Goal: Task Accomplishment & Management: Use online tool/utility

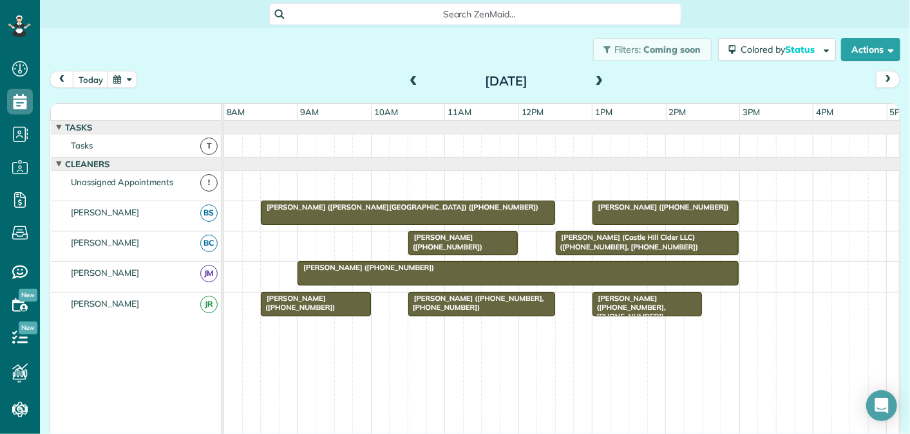
scroll to position [5, 5]
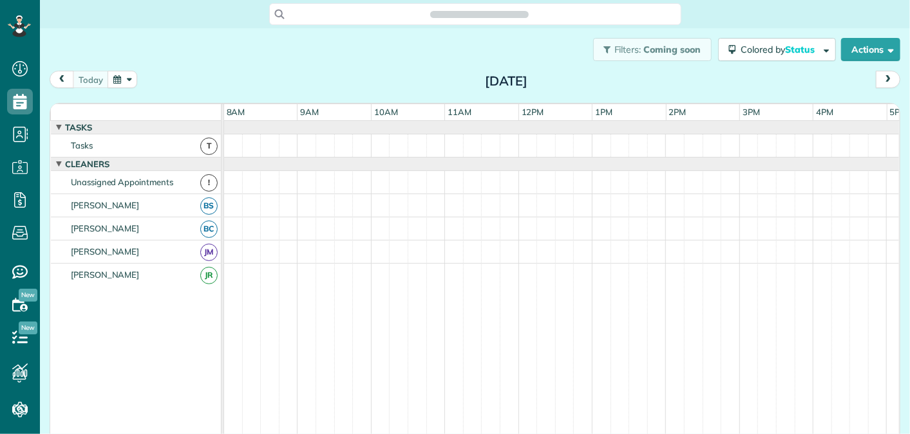
scroll to position [14, 0]
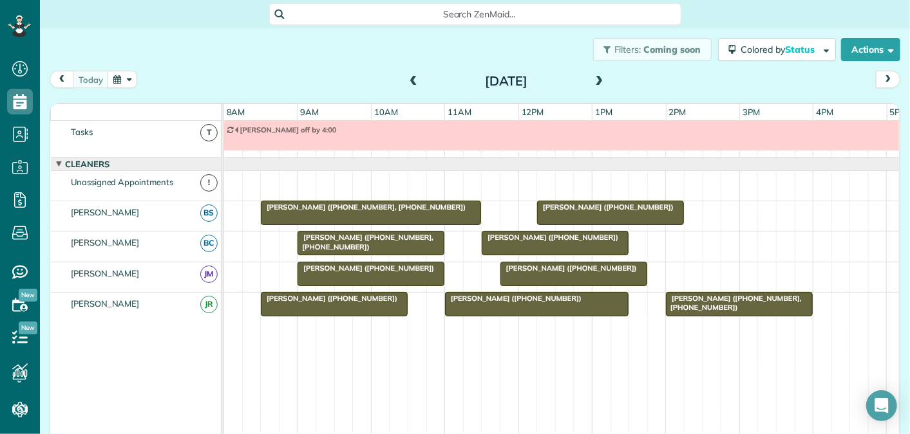
click at [409, 81] on span at bounding box center [413, 82] width 14 height 12
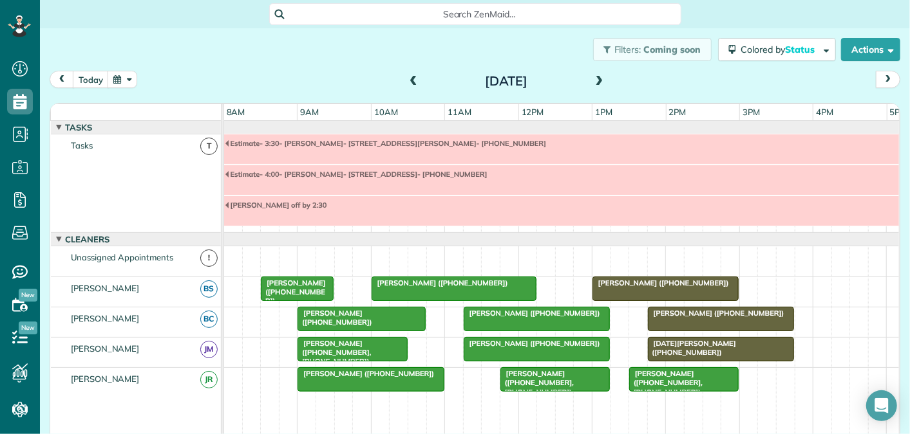
scroll to position [75, 0]
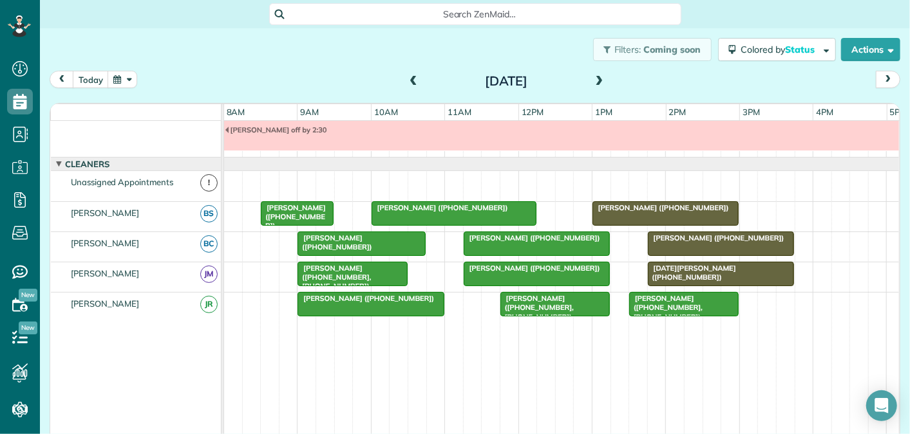
click at [409, 81] on span at bounding box center [413, 82] width 14 height 12
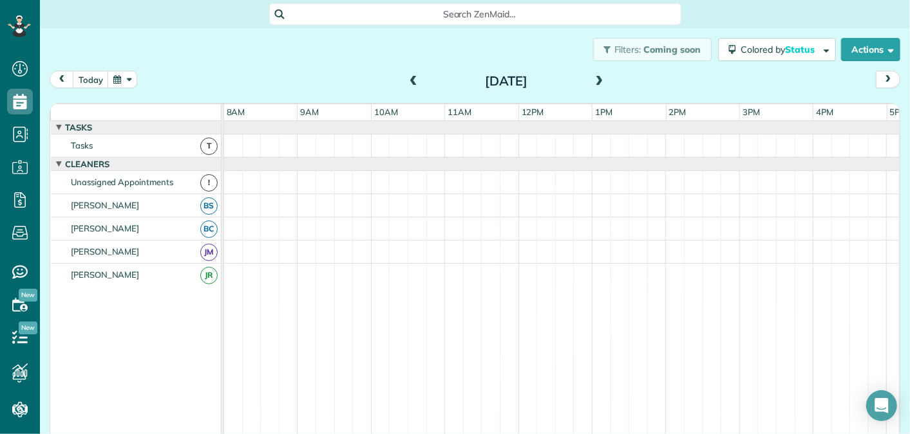
scroll to position [44, 0]
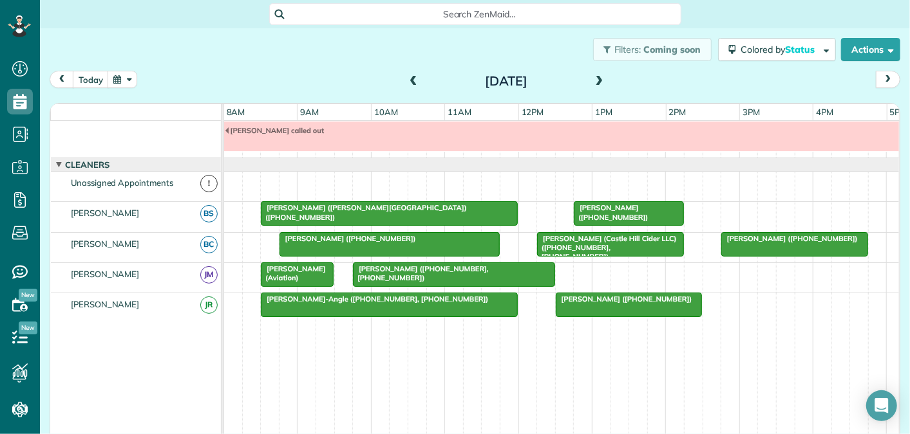
click at [409, 81] on span at bounding box center [413, 82] width 14 height 12
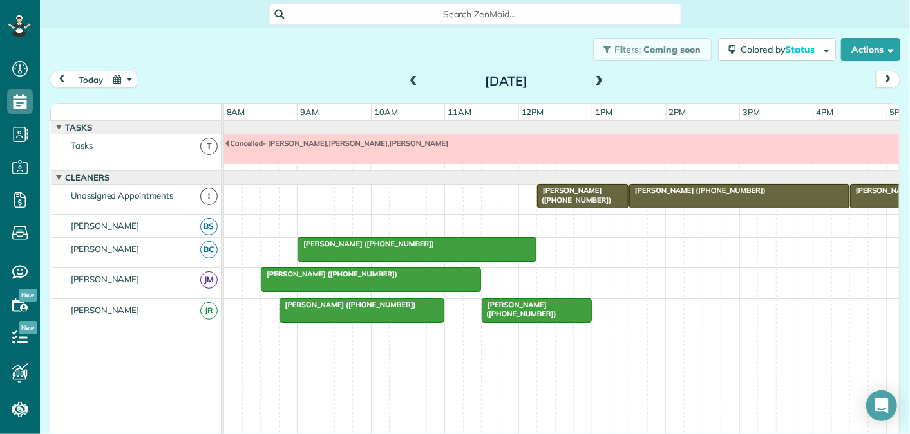
scroll to position [14, 0]
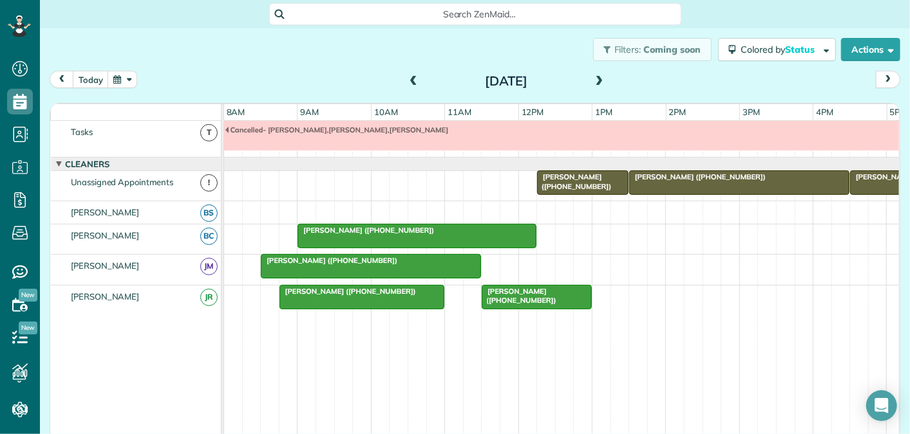
click at [599, 79] on span at bounding box center [599, 82] width 14 height 12
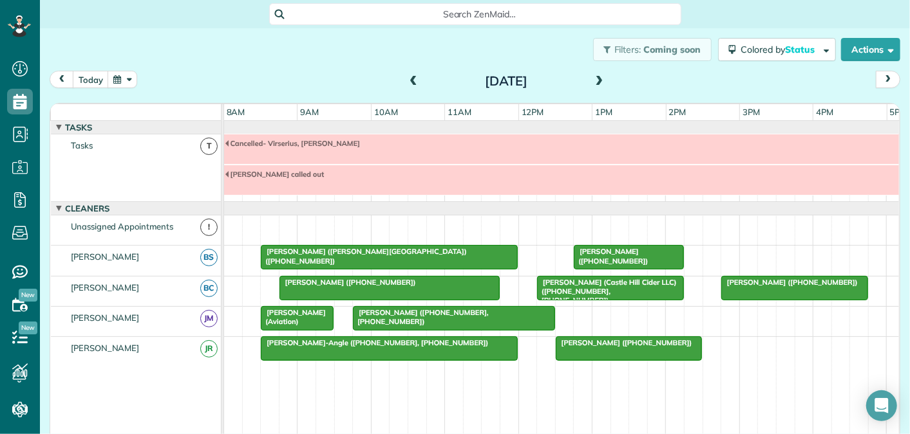
scroll to position [44, 0]
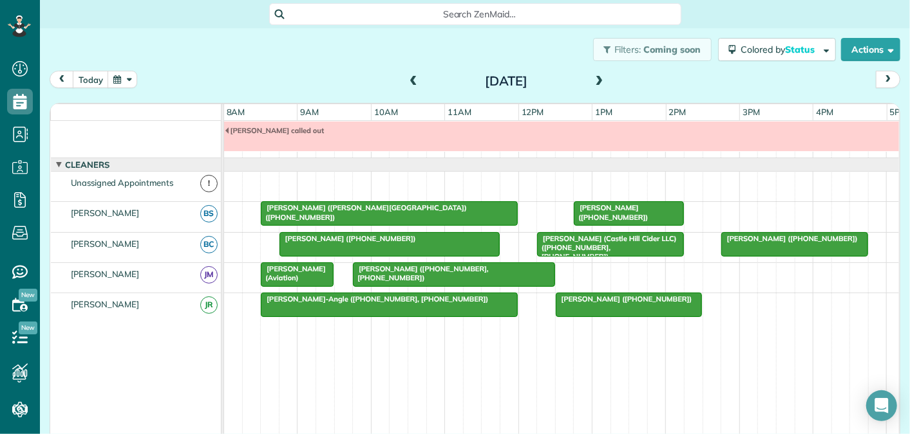
click at [599, 79] on span at bounding box center [599, 82] width 14 height 12
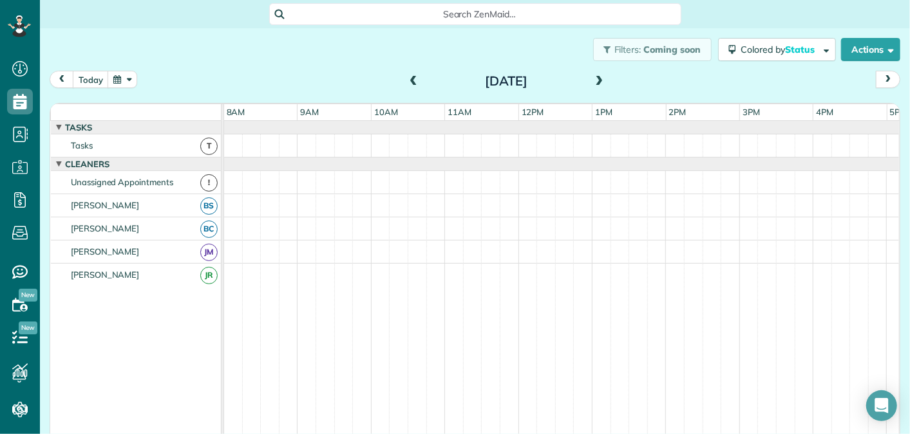
scroll to position [75, 0]
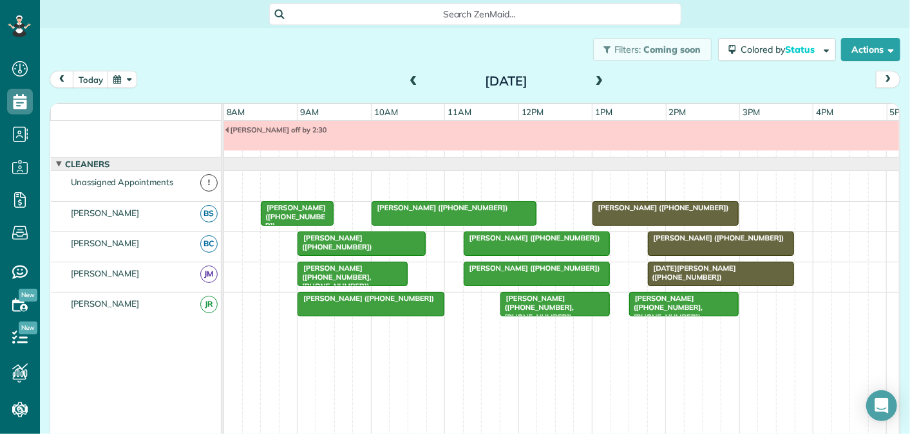
click at [599, 79] on span at bounding box center [599, 82] width 14 height 12
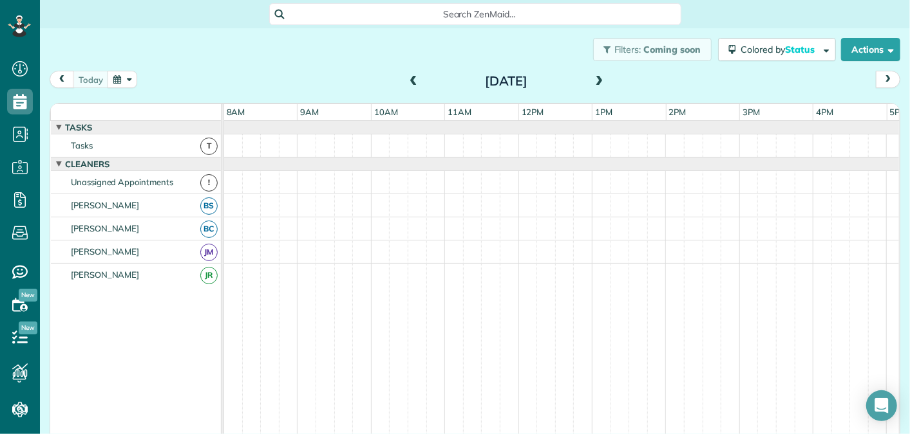
scroll to position [14, 0]
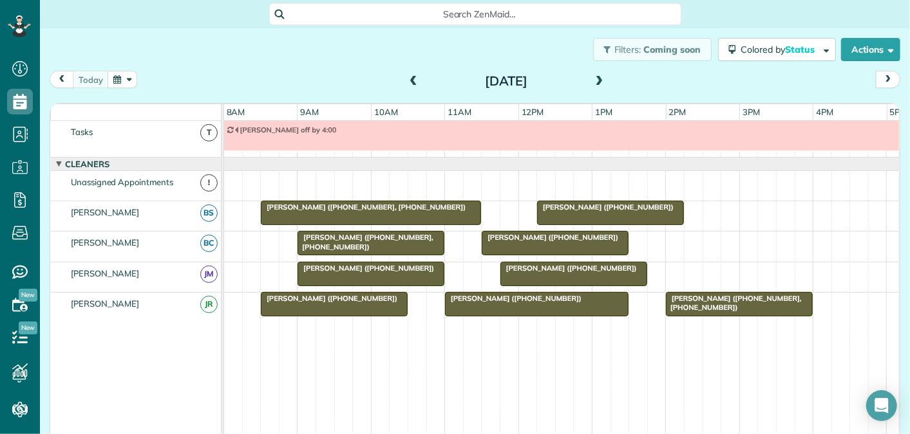
click at [599, 79] on span at bounding box center [599, 82] width 14 height 12
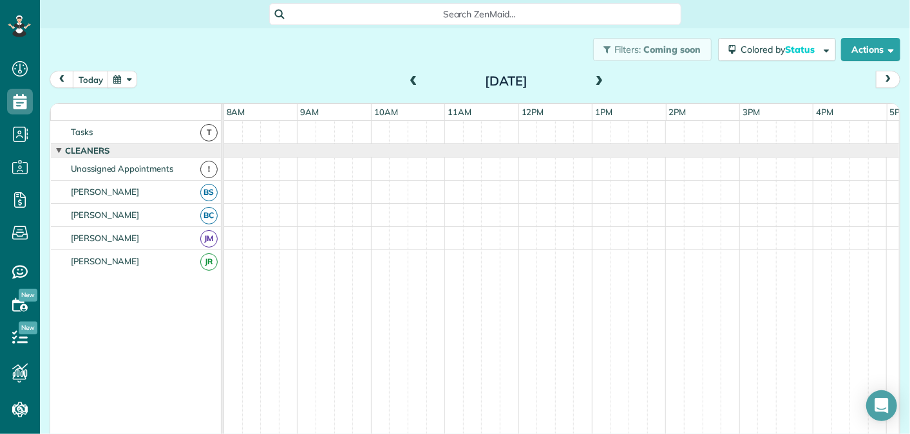
scroll to position [0, 0]
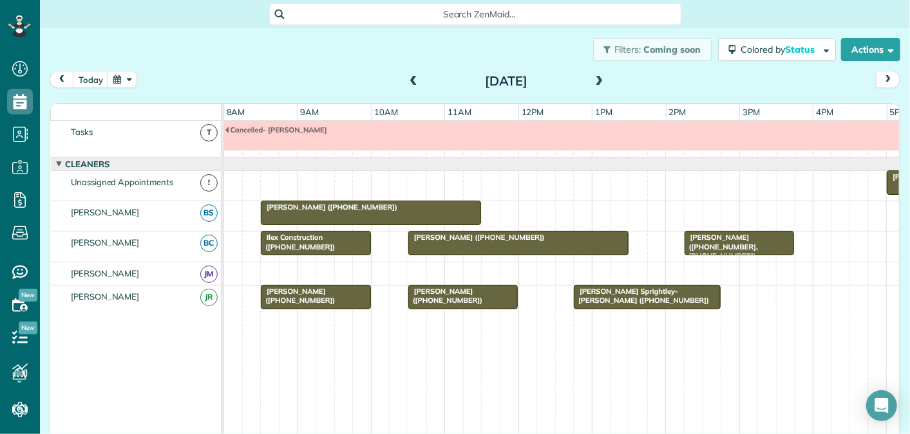
click at [597, 80] on span at bounding box center [599, 82] width 14 height 12
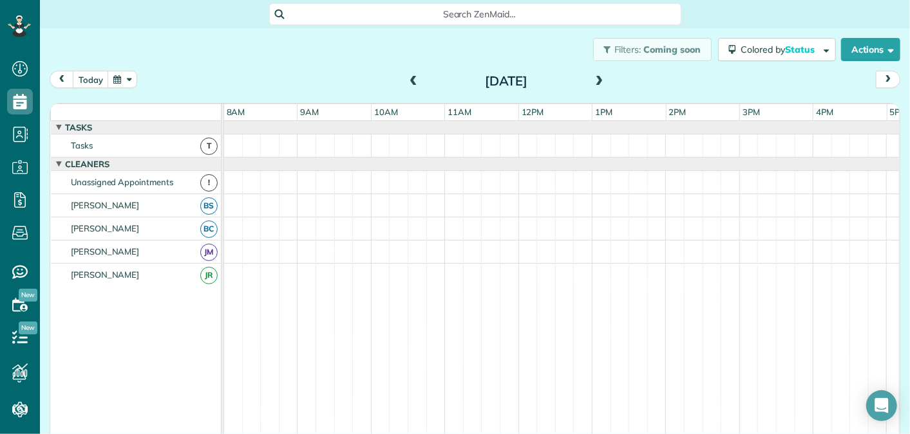
click at [597, 80] on span at bounding box center [599, 82] width 14 height 12
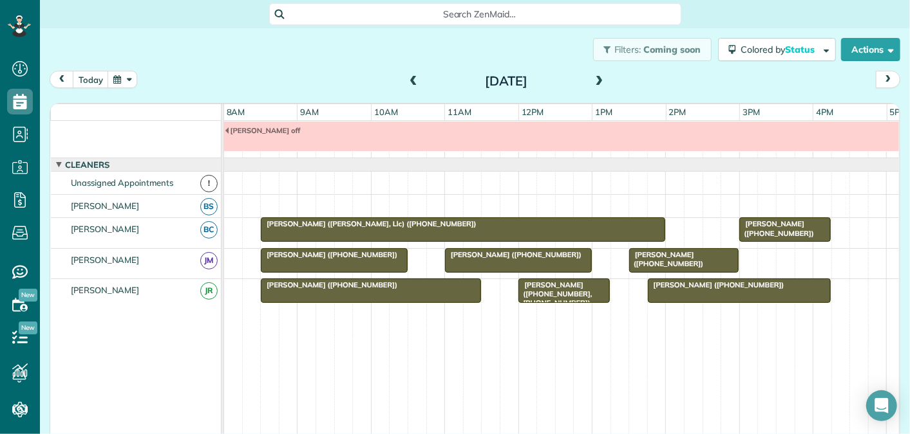
click at [597, 80] on span at bounding box center [599, 82] width 14 height 12
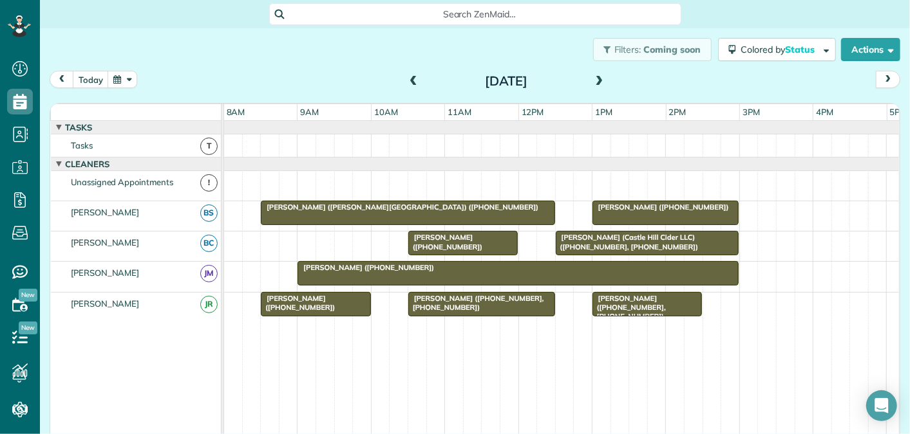
click at [598, 80] on span at bounding box center [599, 82] width 14 height 12
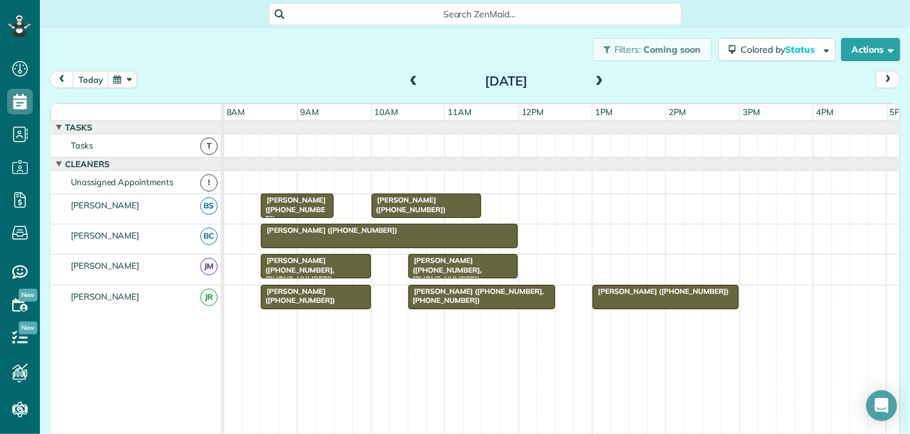
click at [598, 80] on span at bounding box center [599, 82] width 14 height 12
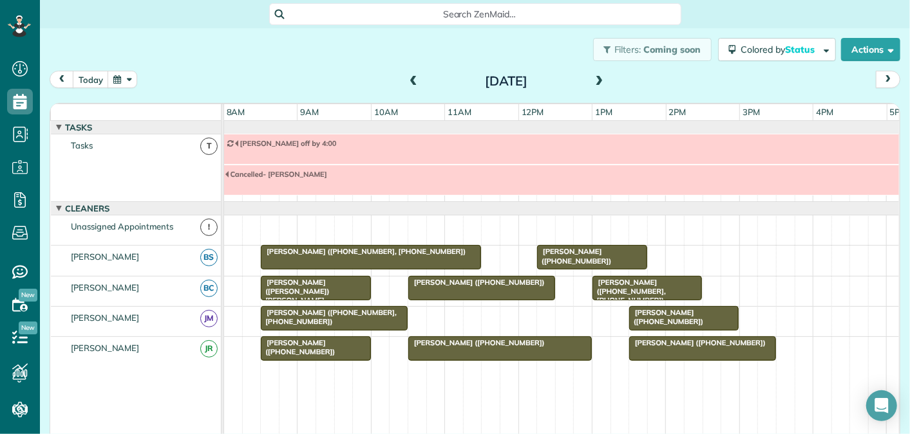
click at [412, 79] on span at bounding box center [413, 82] width 14 height 12
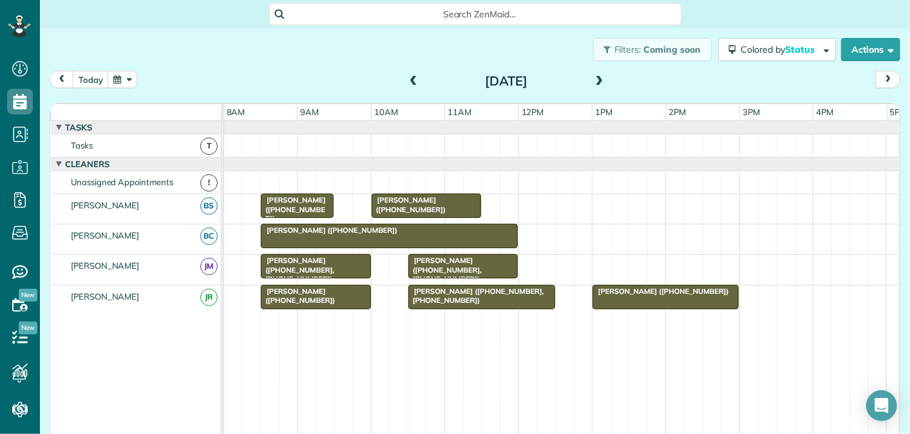
click at [411, 80] on span at bounding box center [413, 82] width 14 height 12
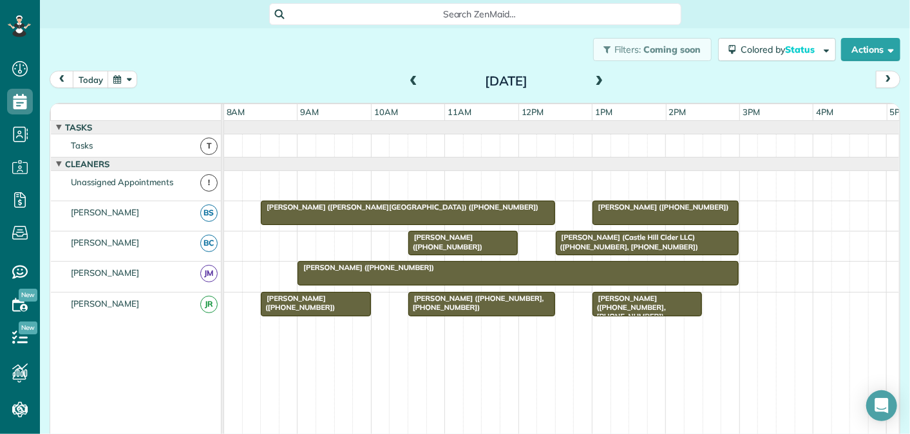
click at [415, 77] on span at bounding box center [413, 82] width 14 height 12
